Goal: Information Seeking & Learning: Check status

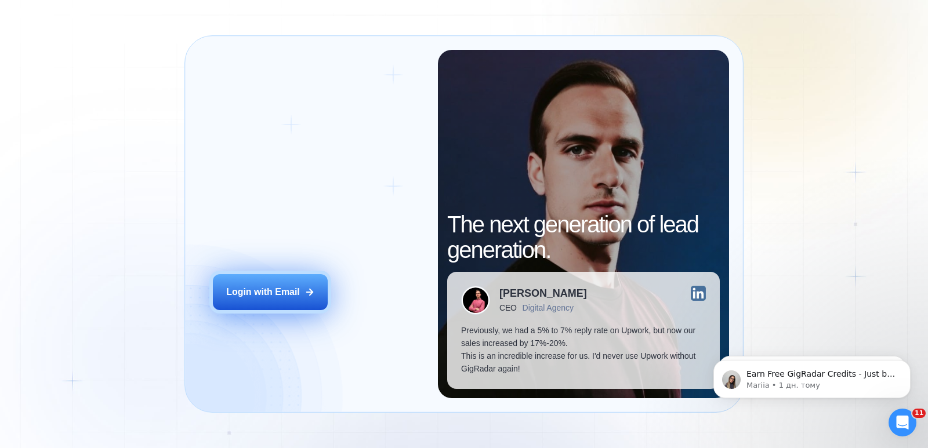
click at [291, 292] on div "Login with Email" at bounding box center [263, 292] width 74 height 13
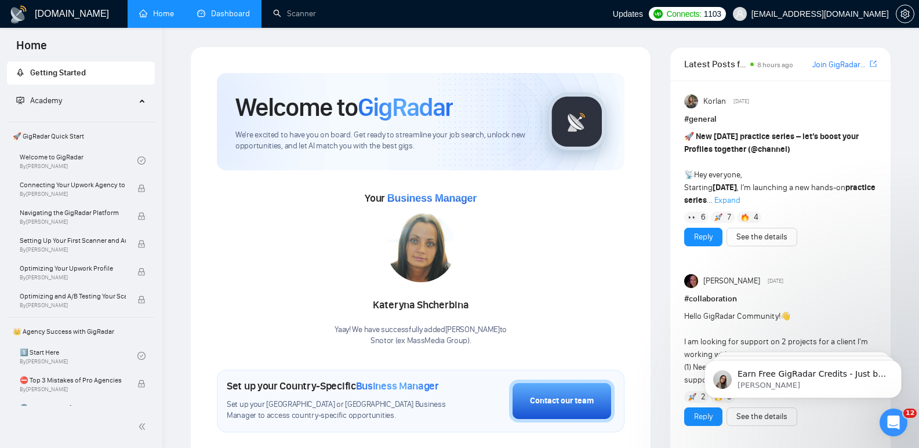
click at [218, 15] on link "Dashboard" at bounding box center [223, 14] width 53 height 10
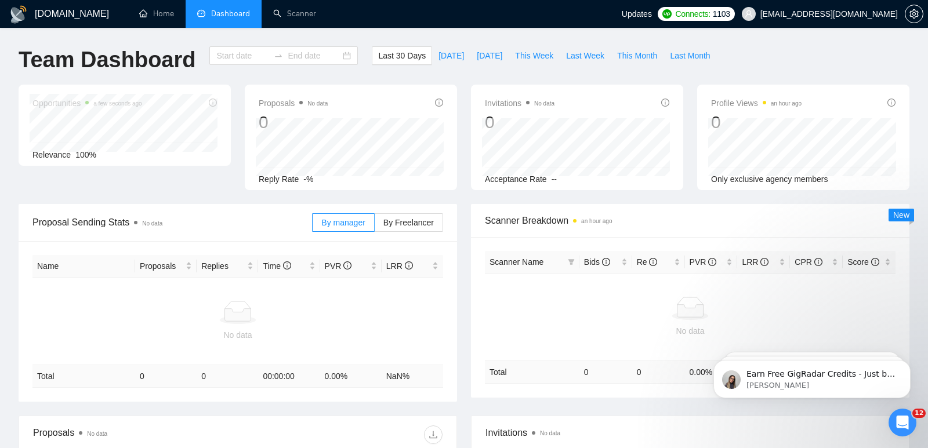
type input "2025-07-13"
type input "2025-08-12"
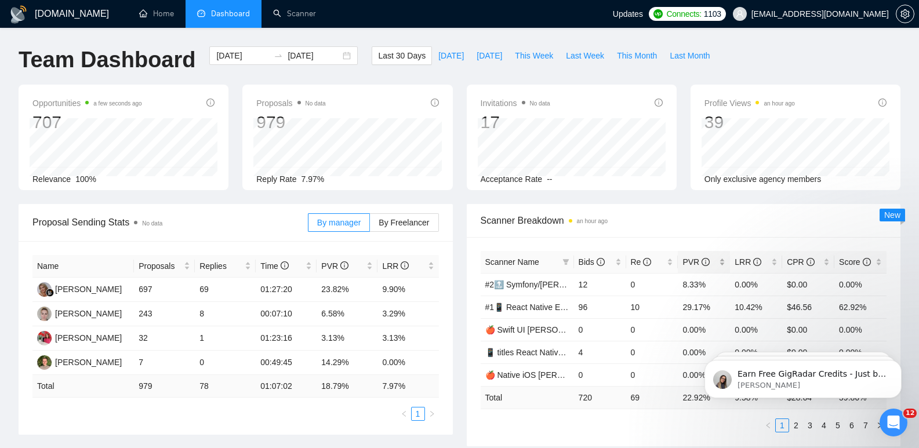
click at [720, 260] on div "PVR" at bounding box center [704, 262] width 43 height 13
click at [723, 261] on div "PVR" at bounding box center [704, 262] width 43 height 13
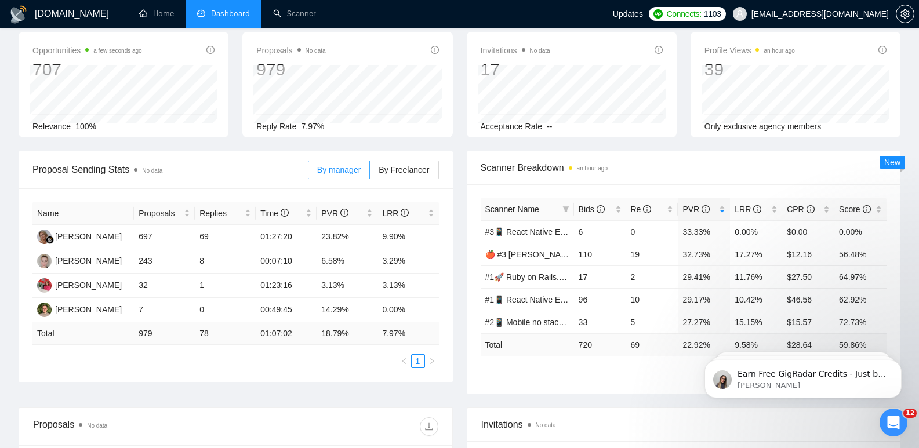
scroll to position [116, 0]
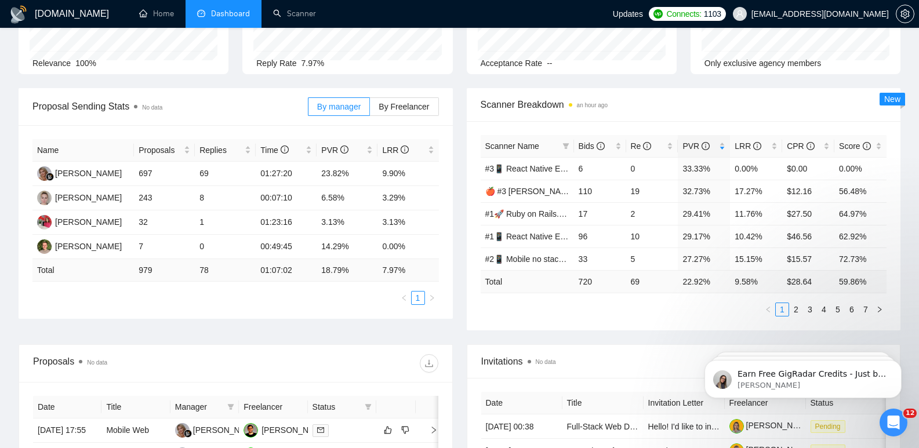
click at [455, 157] on div "Proposal Sending Stats No data By manager By Freelancer Name Proposals Replies …" at bounding box center [236, 203] width 448 height 231
click at [460, 339] on div "Proposal Sending Stats No data By manager By Freelancer Name Proposals Replies …" at bounding box center [460, 216] width 896 height 256
